Goal: Navigation & Orientation: Find specific page/section

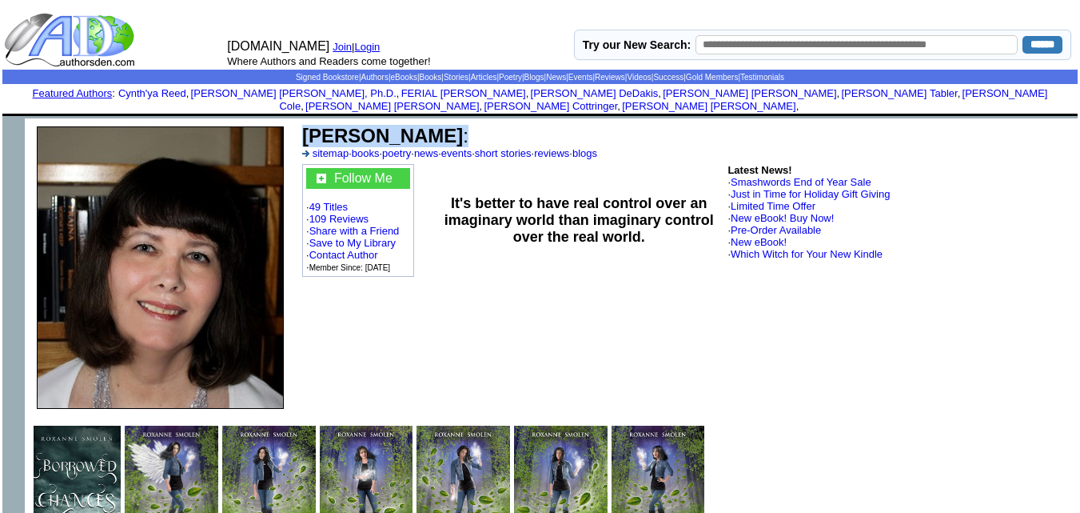
drag, startPoint x: 297, startPoint y: 122, endPoint x: 462, endPoint y: 116, distance: 165.7
click at [462, 118] on td "Roxanne Smolen : sitemap · books · poetry · news · events · short stories · rev…" at bounding box center [687, 267] width 782 height 298
copy td "Roxanne Smolen :"
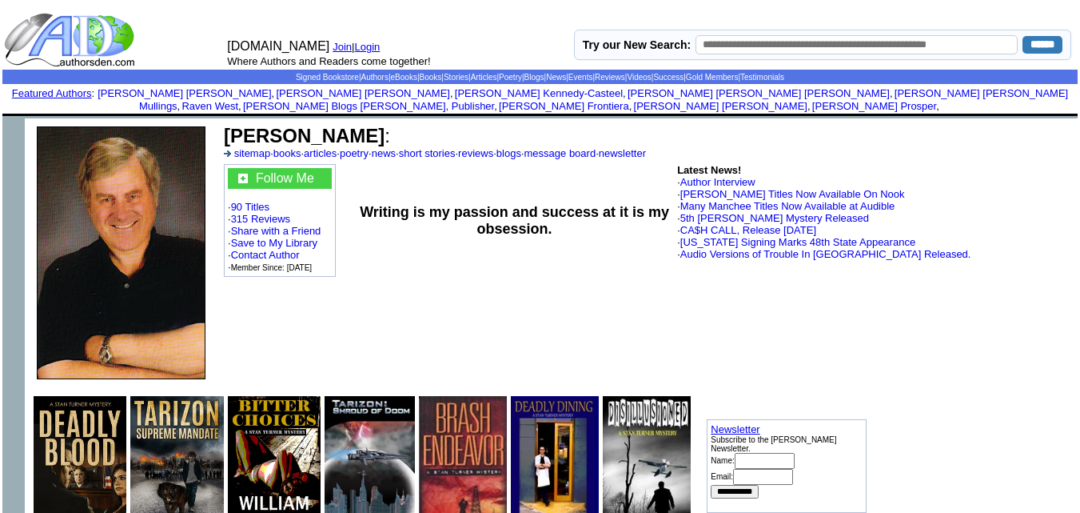
drag, startPoint x: 380, startPoint y: 130, endPoint x: 219, endPoint y: 134, distance: 160.8
click at [219, 134] on td "William Manchee : sitemap · books · articles · poetry · news · short stories · …" at bounding box center [634, 252] width 833 height 269
copy td "William Manchee"
